Goal: Task Accomplishment & Management: Use online tool/utility

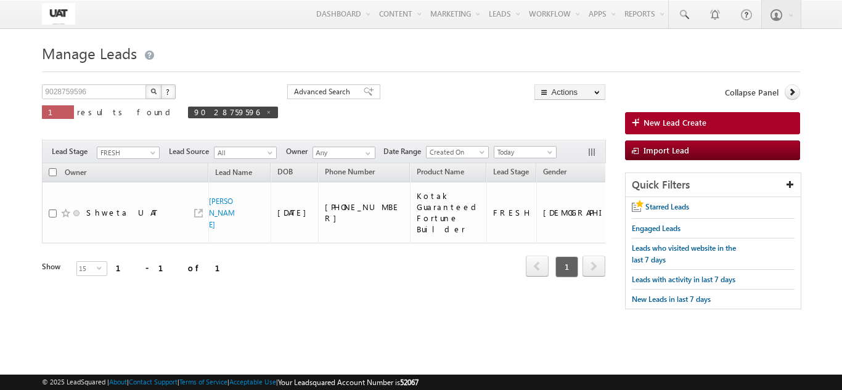
click at [51, 173] on input "checkbox" at bounding box center [53, 172] width 8 height 8
checkbox input "true"
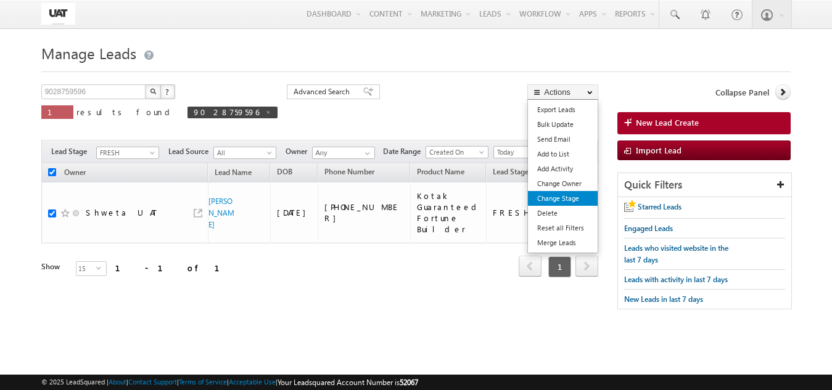
click at [566, 194] on link "Change Stage" at bounding box center [563, 198] width 70 height 15
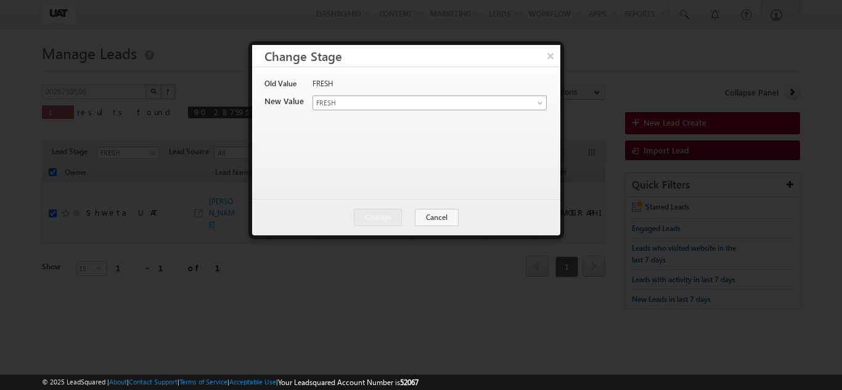
click at [382, 110] on body "Menu Shweta UAT shwet a.uat @kota k.com" at bounding box center [421, 174] width 842 height 348
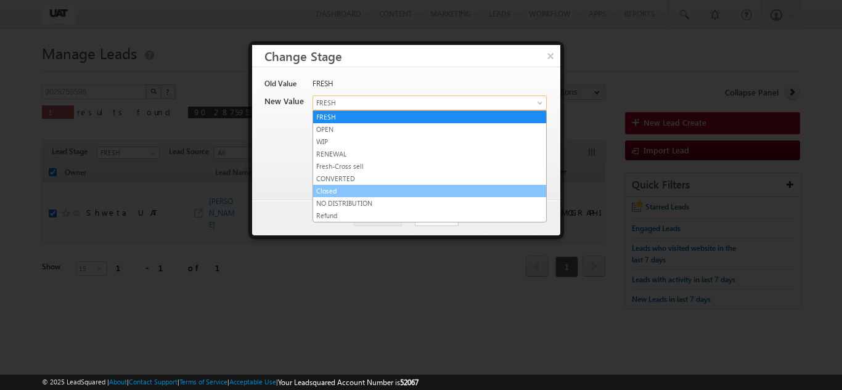
click at [350, 195] on ul "FRESH OPEN WIP RENEWAL Fresh-Cross sell CONVERTED Closed NO DISTRIBUTION Refund" at bounding box center [430, 166] width 234 height 112
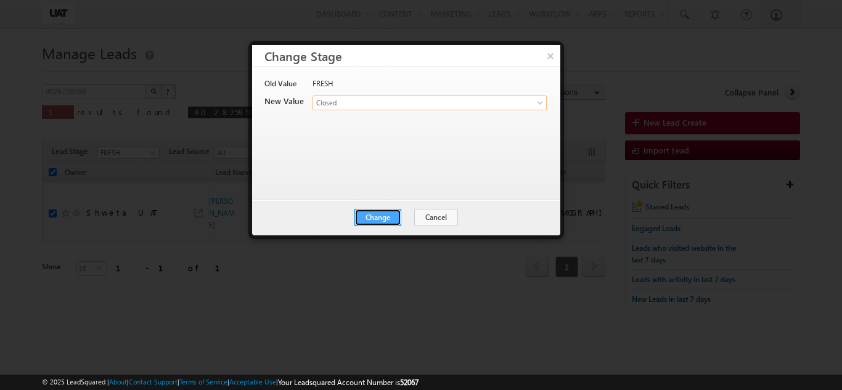
click at [372, 213] on button "Change" at bounding box center [377, 217] width 47 height 17
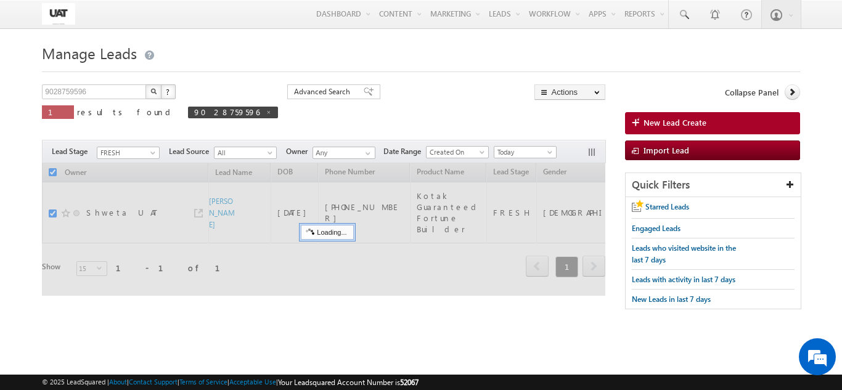
click at [547, 65] on div at bounding box center [421, 68] width 758 height 8
checkbox input "false"
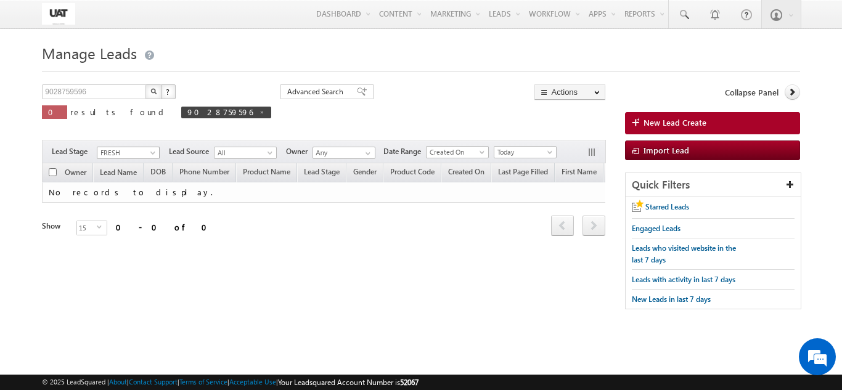
click at [150, 151] on span at bounding box center [154, 155] width 10 height 10
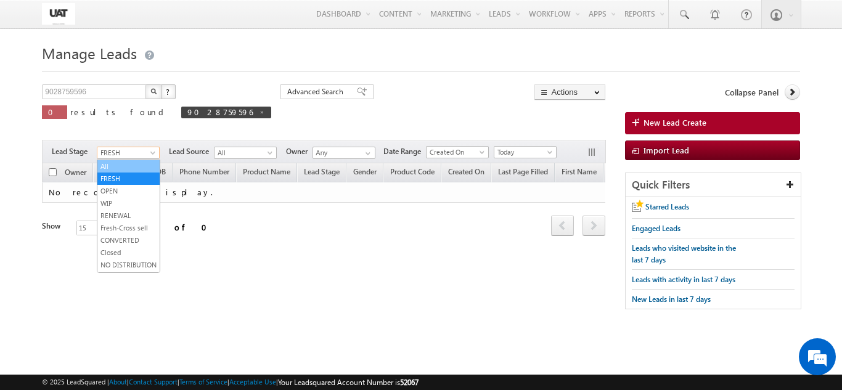
click at [136, 162] on link "All" at bounding box center [128, 166] width 62 height 11
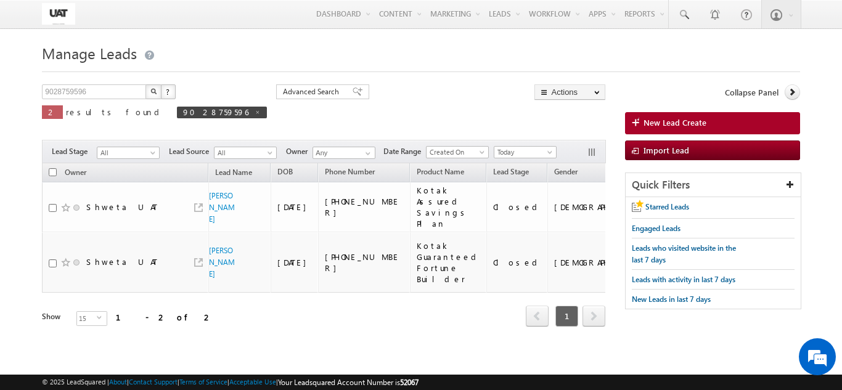
click at [151, 88] on button "button" at bounding box center [153, 91] width 16 height 15
click at [152, 150] on span "All" at bounding box center [126, 152] width 59 height 11
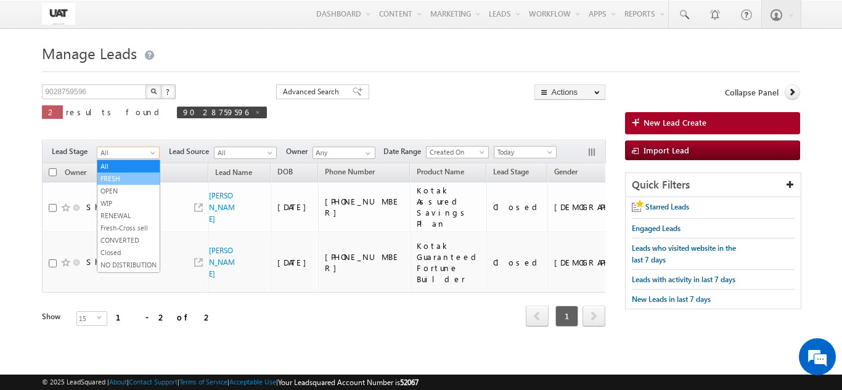
click at [132, 176] on link "FRESH" at bounding box center [128, 178] width 62 height 11
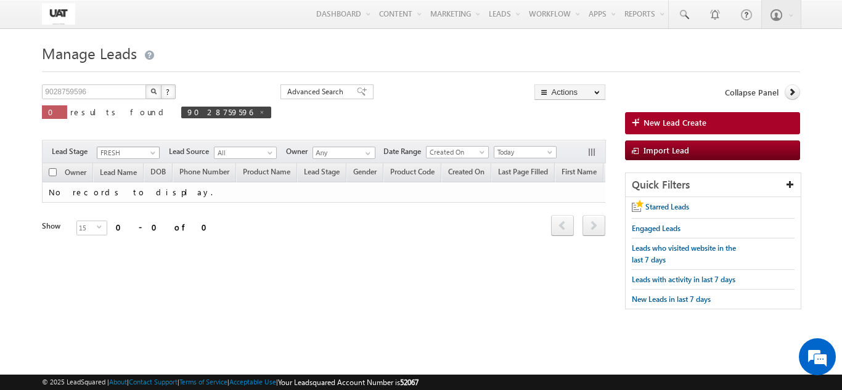
click at [153, 157] on span at bounding box center [154, 155] width 10 height 10
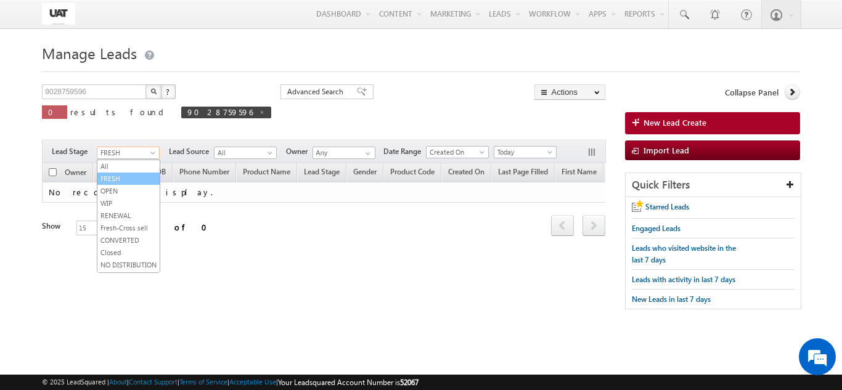
click at [142, 173] on link "FRESH" at bounding box center [128, 178] width 62 height 11
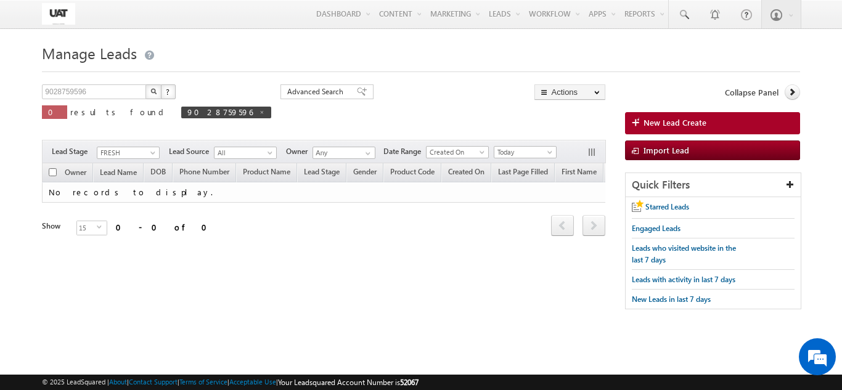
click at [145, 155] on span "FRESH" at bounding box center [126, 152] width 59 height 11
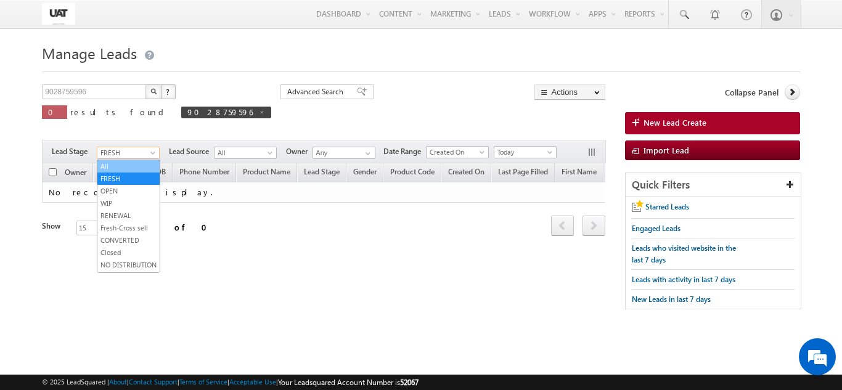
click at [140, 167] on link "All" at bounding box center [128, 166] width 62 height 11
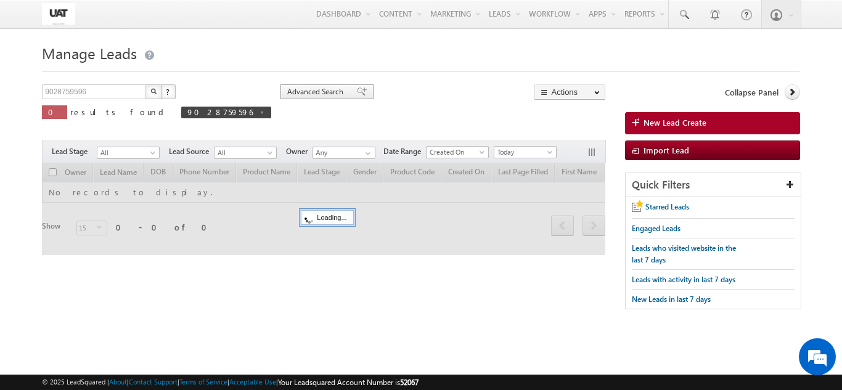
click at [287, 93] on span "Advanced Search" at bounding box center [317, 91] width 60 height 11
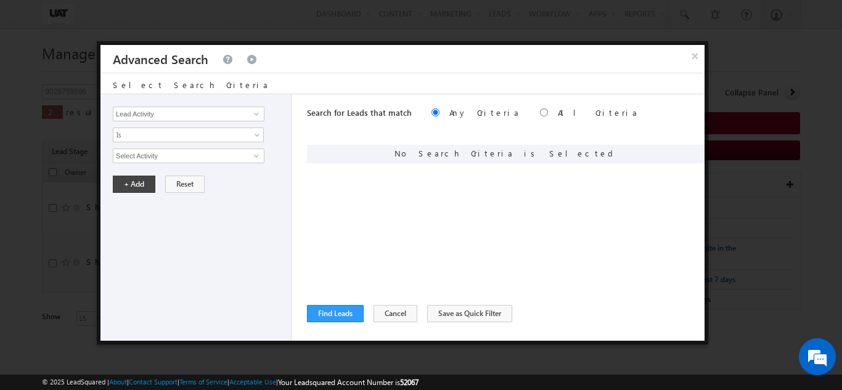
click at [204, 124] on div "Lead Activity Task Sales Group Prospect Id 29 Jul Open Leads 30 days not conver…" at bounding box center [195, 217] width 191 height 247
click at [204, 121] on div "Lead Activity Task Sales Group Prospect Id 29 Jul Open Leads 30 days not conver…" at bounding box center [195, 217] width 191 height 247
click at [166, 115] on input "Lead Activity" at bounding box center [189, 114] width 152 height 15
click at [147, 139] on link "Quote ID" at bounding box center [189, 140] width 152 height 14
type input "Quote ID"
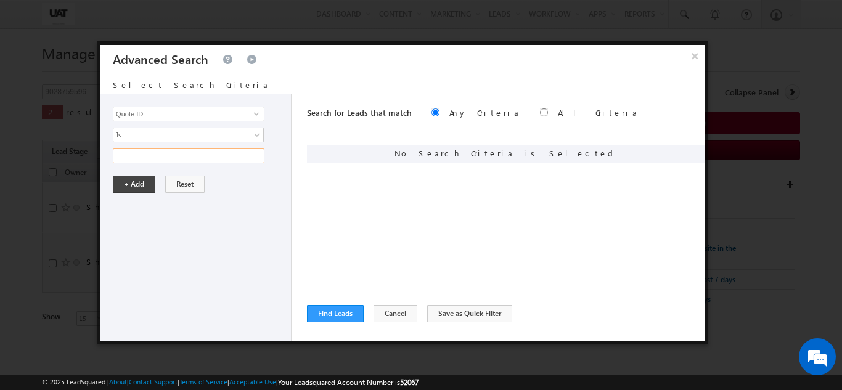
click at [149, 157] on input "text" at bounding box center [189, 156] width 152 height 15
type input "01N183528"
click at [142, 189] on button "+ Add" at bounding box center [134, 184] width 43 height 17
click at [339, 324] on div "Search for Leads that match Any Criteria All Criteria Note that the current tri…" at bounding box center [506, 217] width 398 height 247
click at [339, 317] on button "Find Leads" at bounding box center [335, 313] width 57 height 17
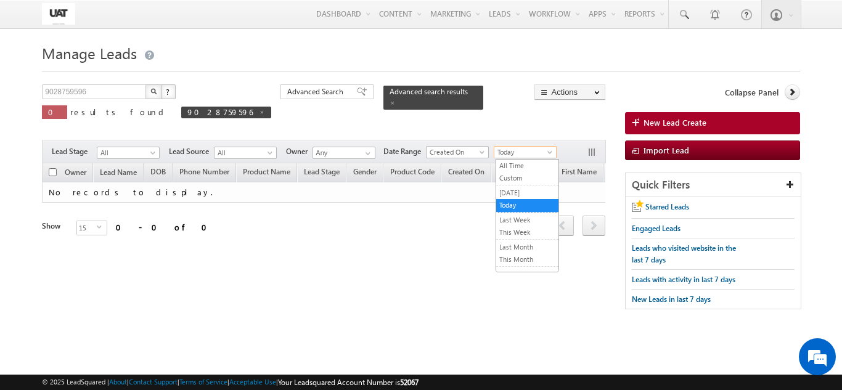
click at [515, 155] on span "Today" at bounding box center [523, 152] width 59 height 11
click at [513, 168] on link "All Time" at bounding box center [527, 165] width 62 height 11
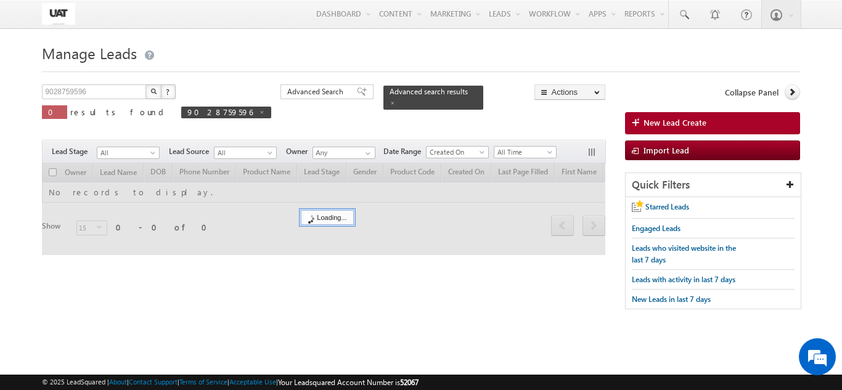
click at [259, 108] on link at bounding box center [262, 112] width 6 height 10
type input "Search Leads"
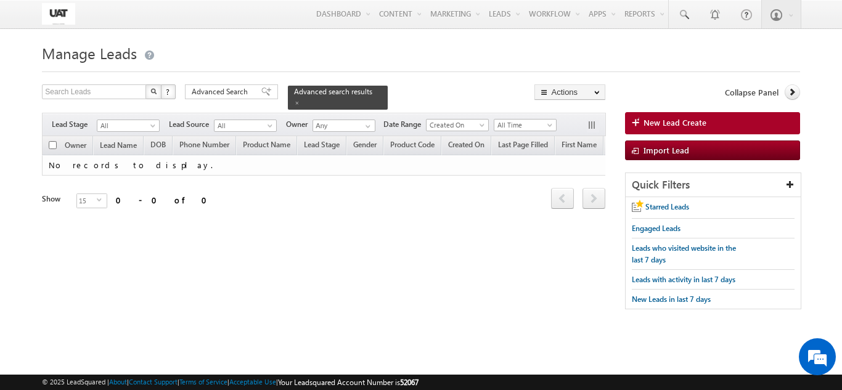
click at [172, 113] on div "Filters Lead Stage All FRESH OPEN WIP RENEWAL Fresh-Cross sell CONVERTED Closed…" at bounding box center [323, 124] width 563 height 23
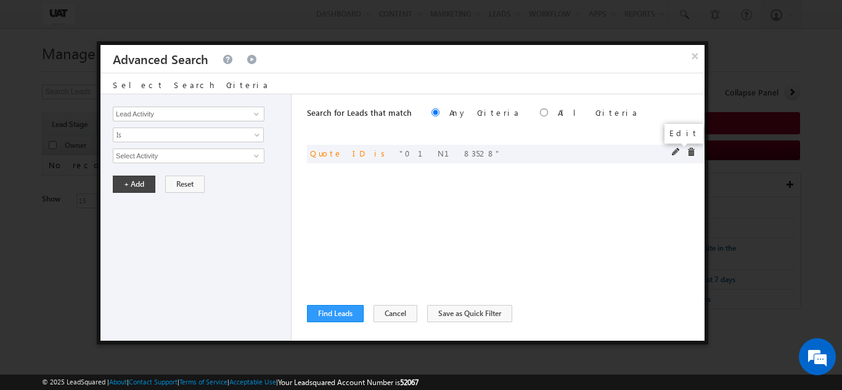
click at [677, 154] on span at bounding box center [676, 152] width 9 height 9
click at [234, 147] on div "Lead Activity Task Sales Group Prospect Id 29 Jul Open Leads 30 days not conver…" at bounding box center [195, 217] width 191 height 247
click at [229, 153] on input "01N183528" at bounding box center [189, 156] width 152 height 15
type input "01N183529"
click at [149, 186] on button "+ Add" at bounding box center [134, 184] width 43 height 17
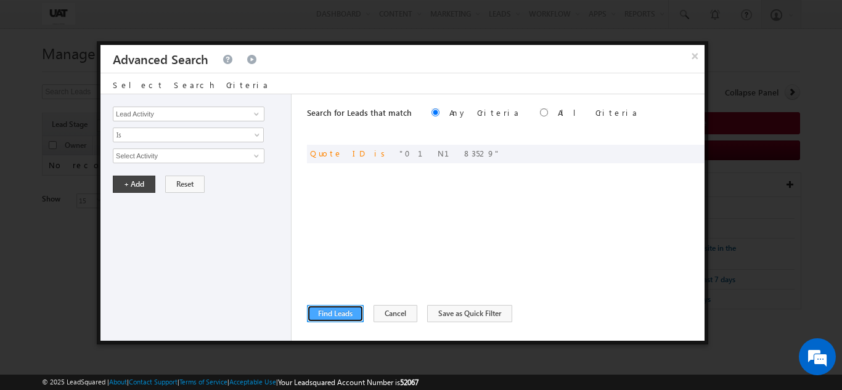
click at [326, 306] on button "Find Leads" at bounding box center [335, 313] width 57 height 17
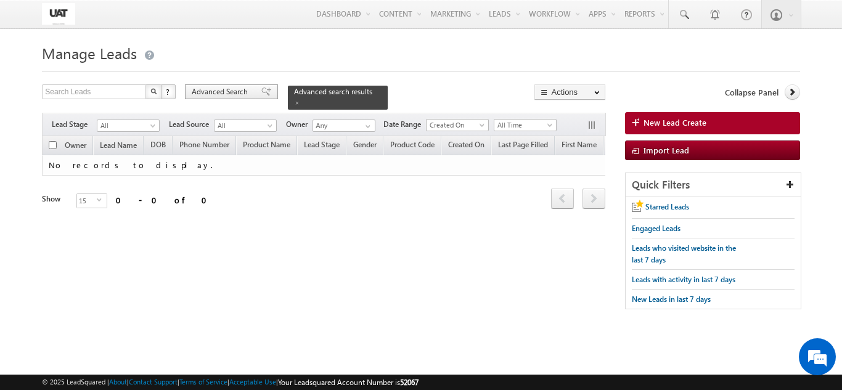
click at [260, 86] on div "Advanced Search" at bounding box center [231, 91] width 93 height 15
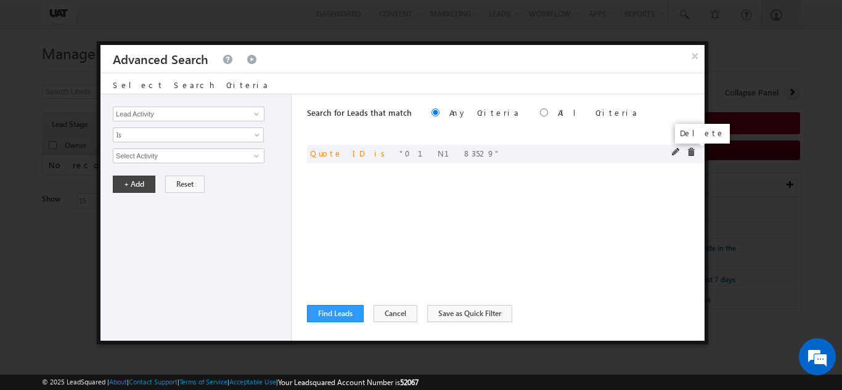
click at [690, 152] on span at bounding box center [691, 152] width 9 height 9
click at [258, 120] on input "Lead Activity" at bounding box center [189, 114] width 152 height 15
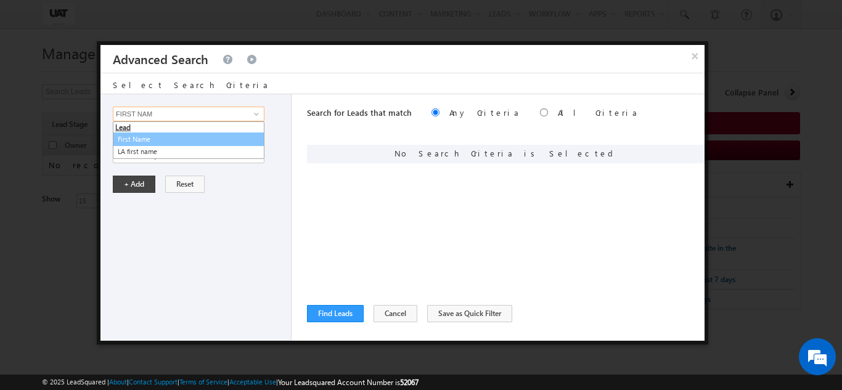
click at [195, 141] on link "First Name" at bounding box center [189, 140] width 152 height 14
type input "First Name"
click at [177, 141] on link "Is" at bounding box center [188, 135] width 151 height 15
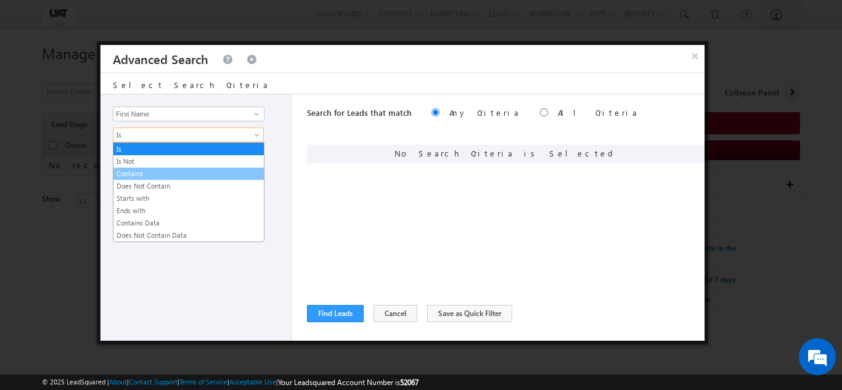
click at [163, 175] on link "Contains" at bounding box center [188, 173] width 150 height 11
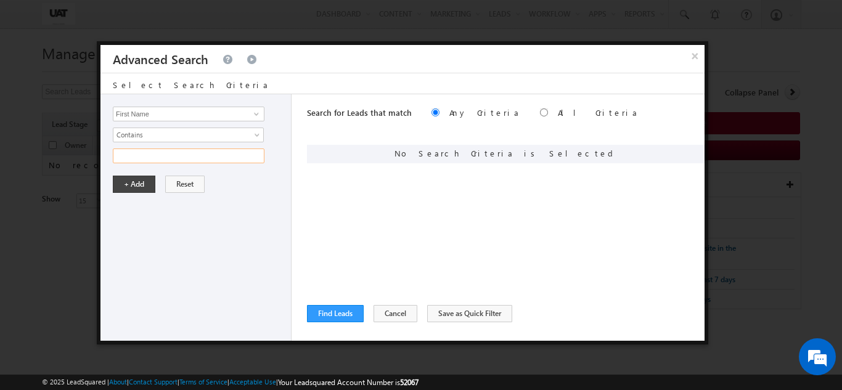
click at [158, 162] on input "text" at bounding box center [189, 156] width 152 height 15
type input "urmi"
click at [152, 189] on button "+ Add" at bounding box center [134, 184] width 43 height 17
click at [340, 313] on button "Find Leads" at bounding box center [335, 313] width 57 height 17
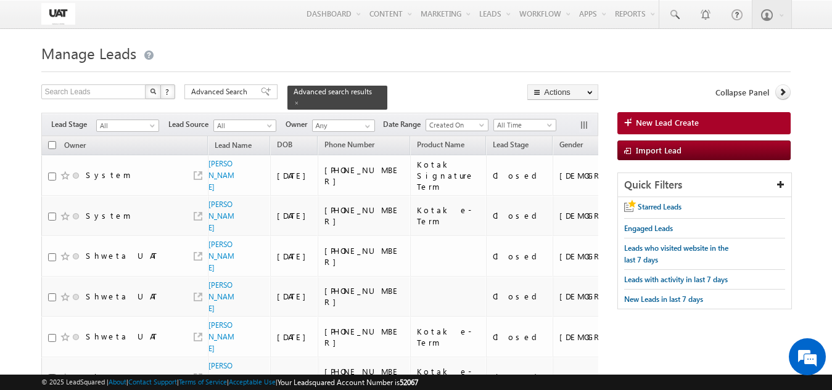
click at [518, 121] on span "All Time" at bounding box center [523, 125] width 59 height 11
click at [519, 168] on link "Today" at bounding box center [527, 170] width 62 height 11
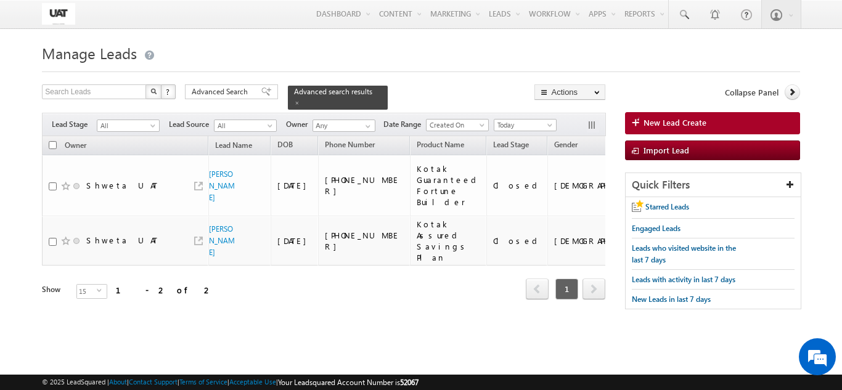
scroll to position [0, 180]
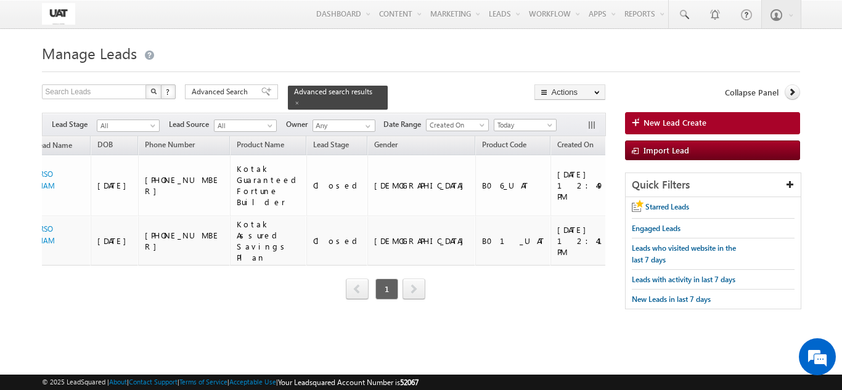
click at [158, 303] on div "Tags × Select at-least one lead to tag... × Close Owner Lead Name DOB" at bounding box center [323, 235] width 563 height 198
drag, startPoint x: 158, startPoint y: 303, endPoint x: 105, endPoint y: 301, distance: 52.5
click at [105, 301] on div "Tags × Select at-least one lead to tag... × Close Owner Lead Name DOB" at bounding box center [323, 235] width 563 height 198
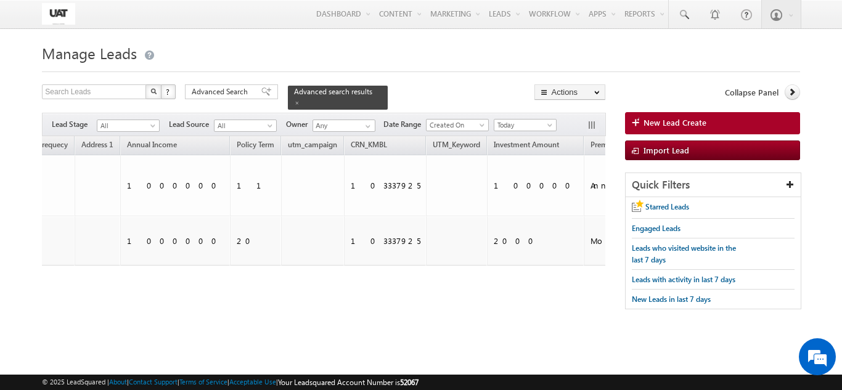
scroll to position [0, 0]
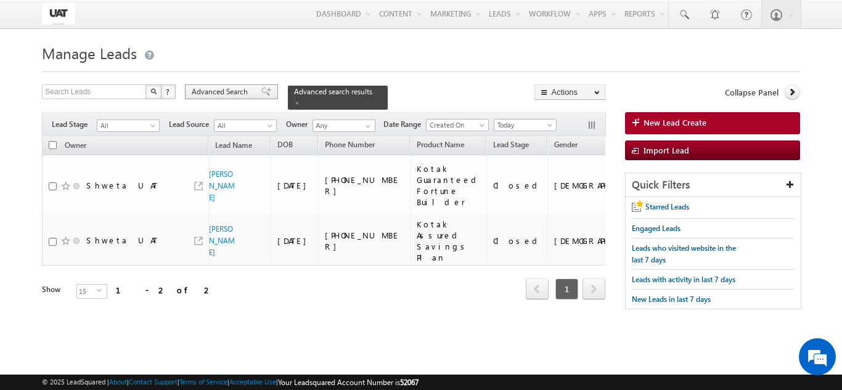
click at [219, 97] on span "Advanced Search" at bounding box center [222, 91] width 60 height 11
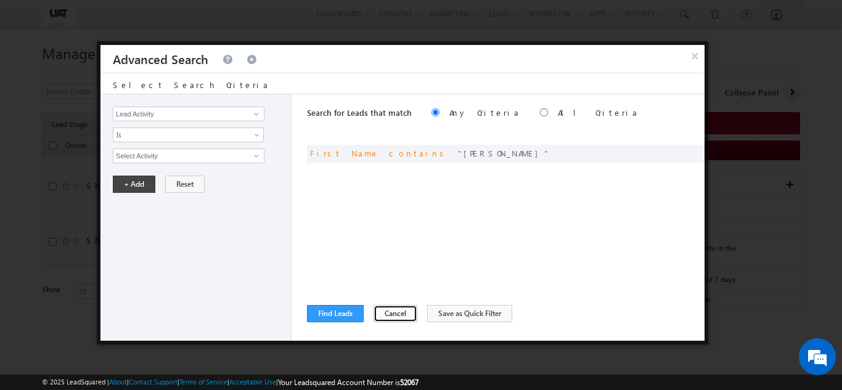
click at [380, 316] on button "Cancel" at bounding box center [396, 313] width 44 height 17
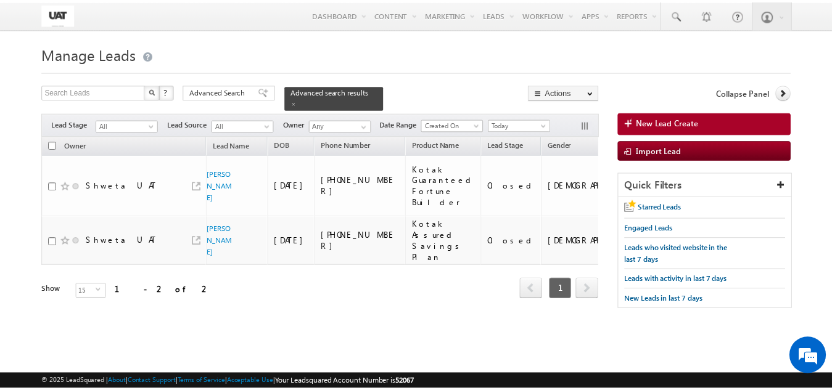
scroll to position [0, 2263]
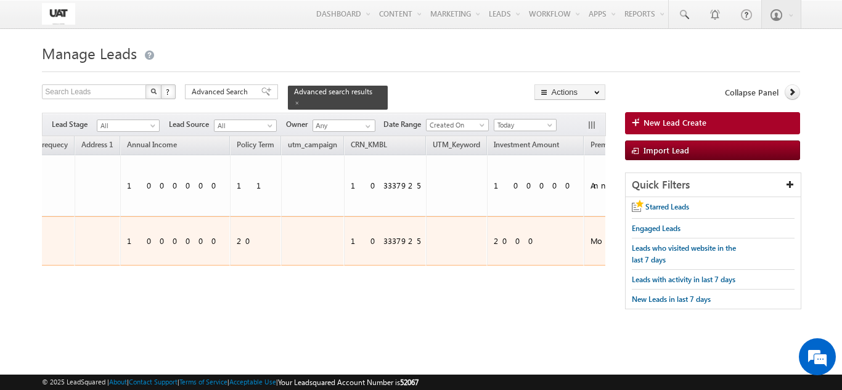
click at [277, 247] on div "Owner Lead Name DOB Phone Number Product Name" at bounding box center [323, 227] width 563 height 182
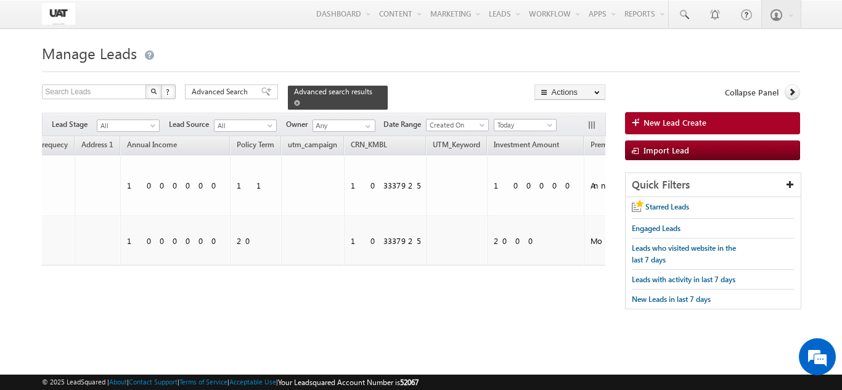
click at [300, 100] on span at bounding box center [297, 103] width 6 height 6
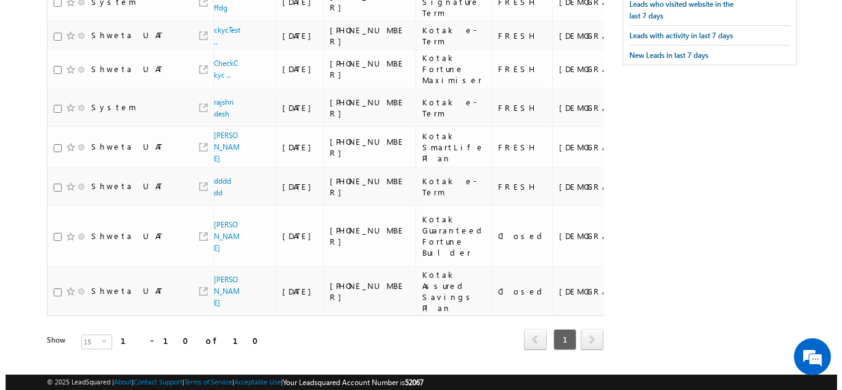
scroll to position [0, 0]
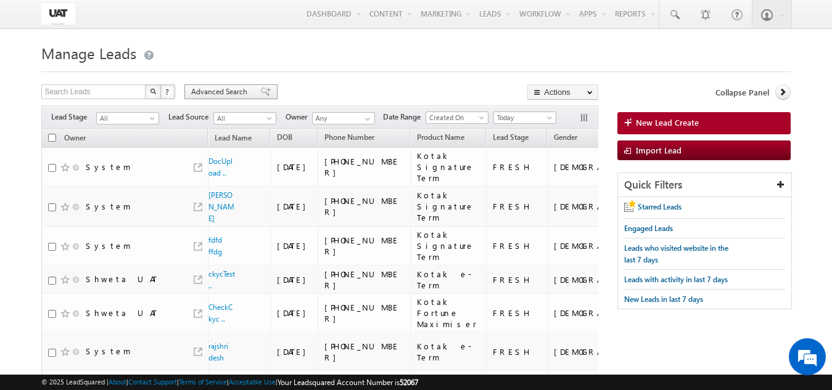
click at [233, 91] on span "Advanced Search" at bounding box center [221, 91] width 60 height 11
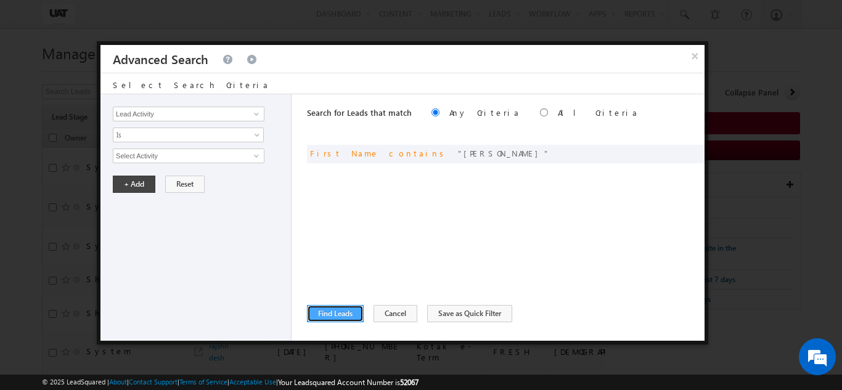
click at [337, 316] on button "Find Leads" at bounding box center [335, 313] width 57 height 17
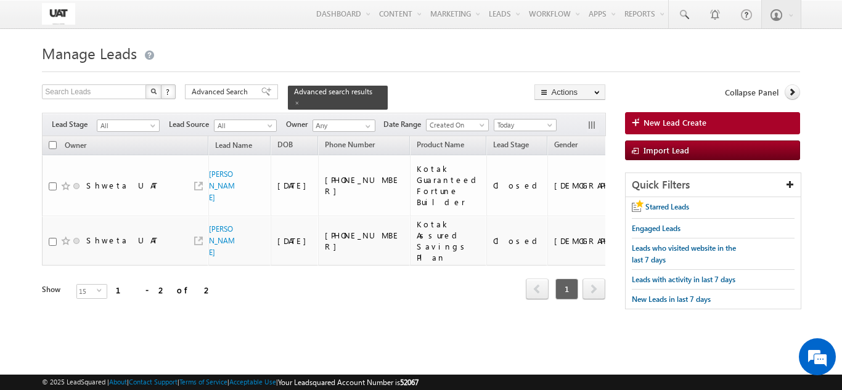
scroll to position [0, 71]
click at [170, 283] on div "Owner Lead Name DOB Phone Number Product Name" at bounding box center [323, 227] width 563 height 182
